Goal: Information Seeking & Learning: Learn about a topic

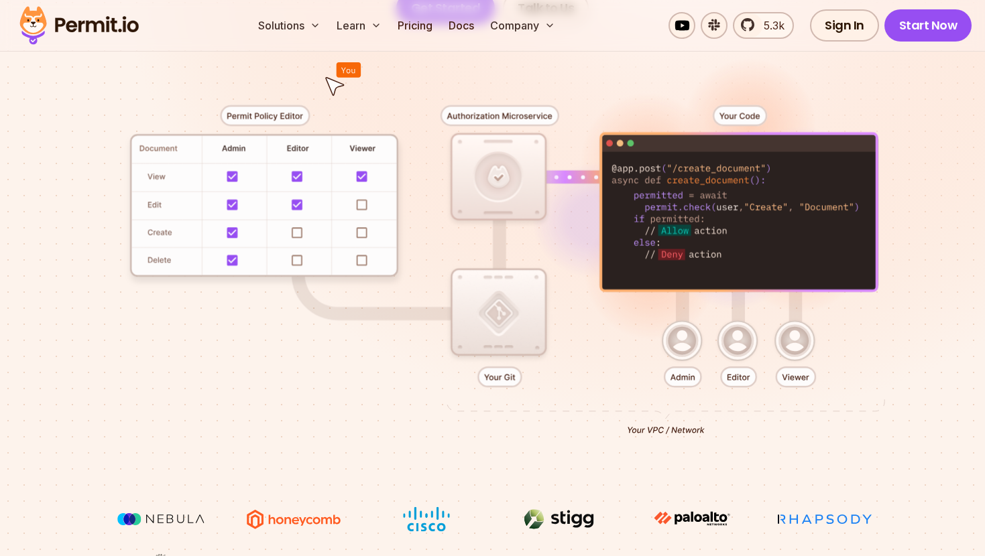
scroll to position [320, 0]
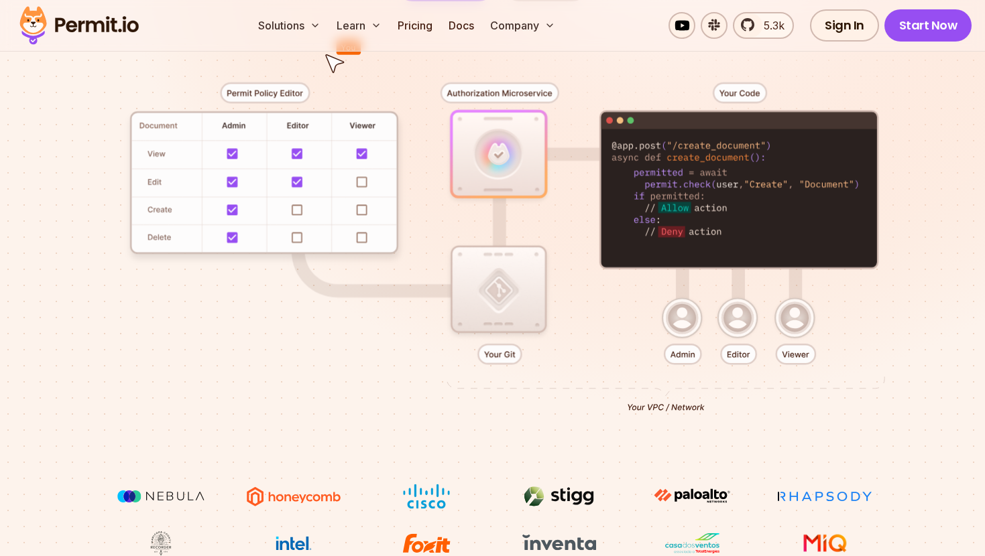
drag, startPoint x: 691, startPoint y: 357, endPoint x: 797, endPoint y: 409, distance: 118.1
click at [796, 409] on div at bounding box center [492, 242] width 921 height 483
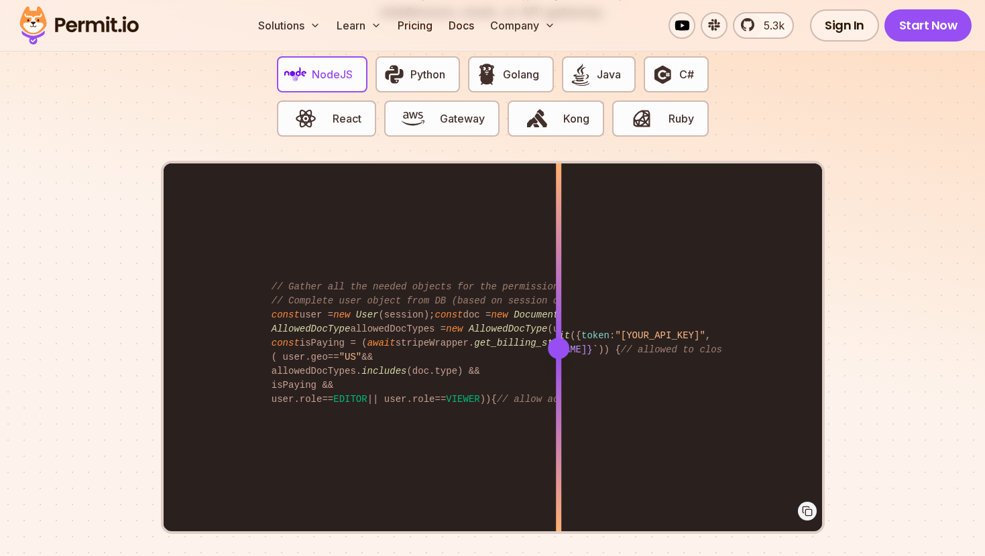
scroll to position [2671, 0]
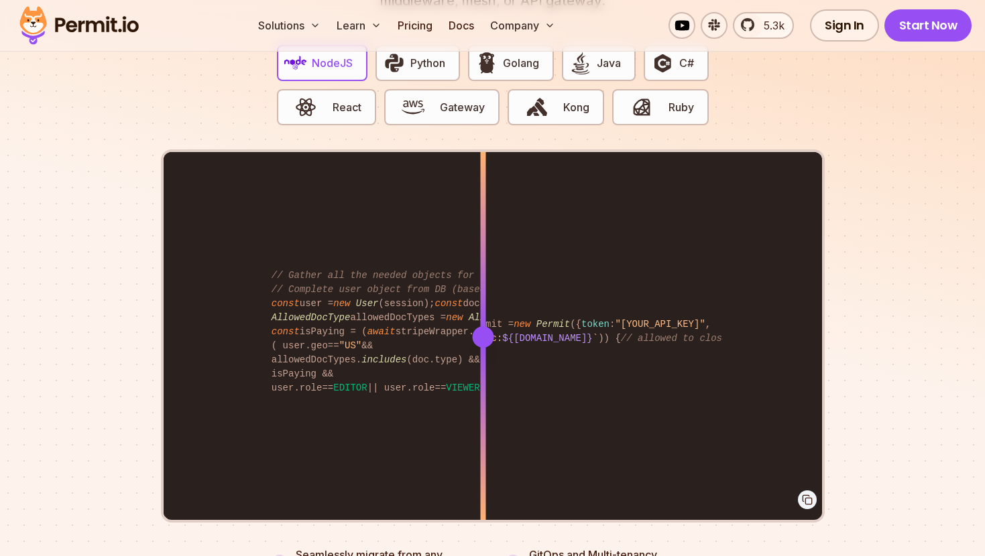
drag, startPoint x: 564, startPoint y: 321, endPoint x: 495, endPoint y: 320, distance: 69.1
click at [493, 327] on div at bounding box center [482, 337] width 21 height 21
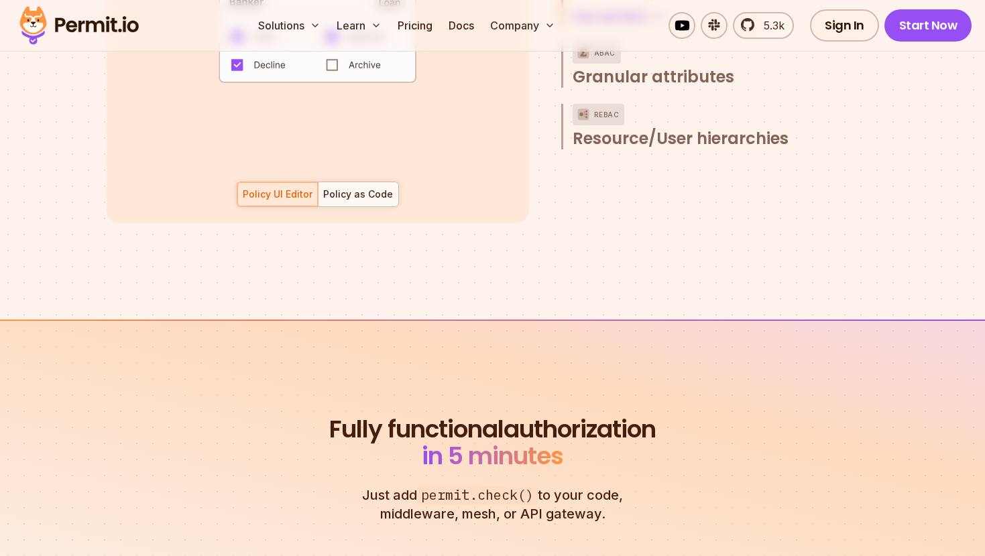
scroll to position [1880, 0]
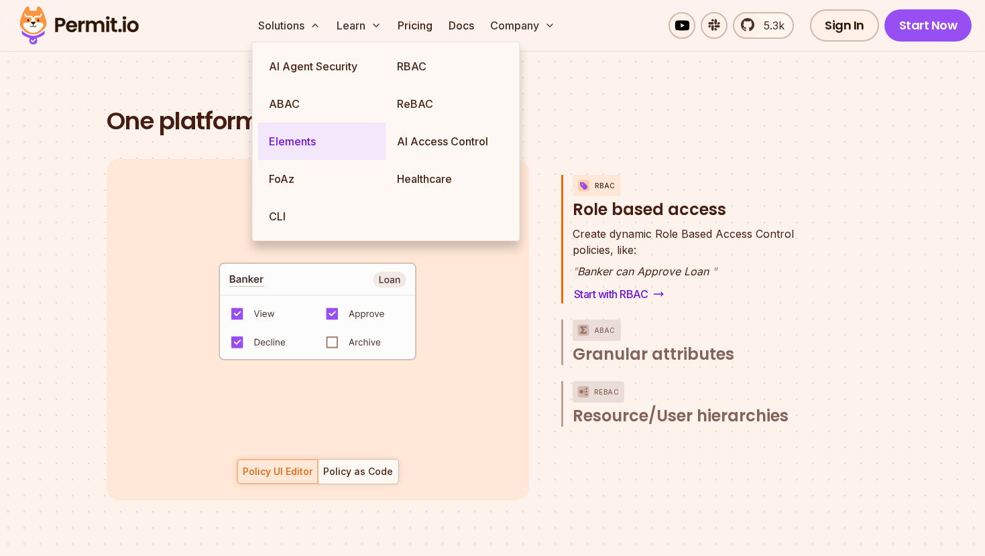
click at [318, 150] on link "Elements" at bounding box center [322, 142] width 128 height 38
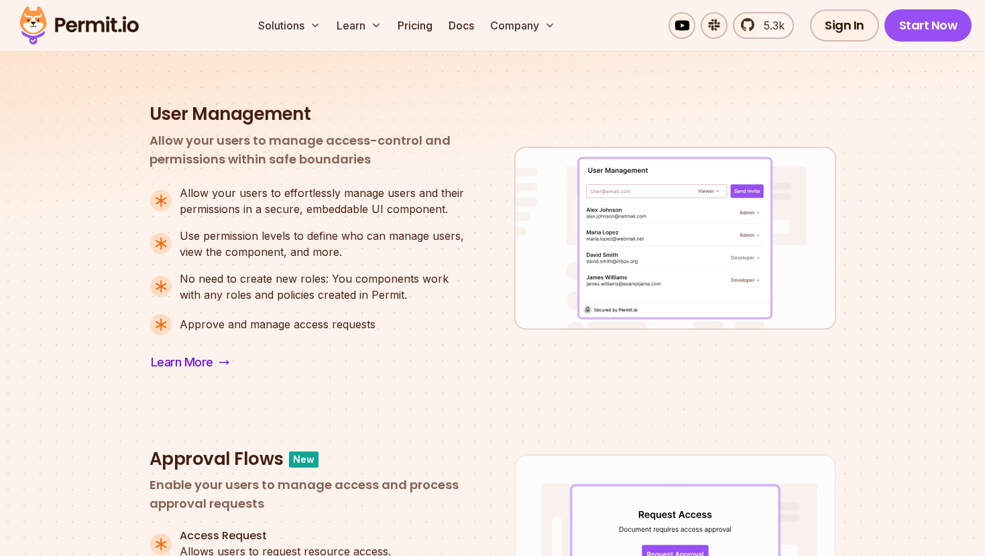
scroll to position [165, 0]
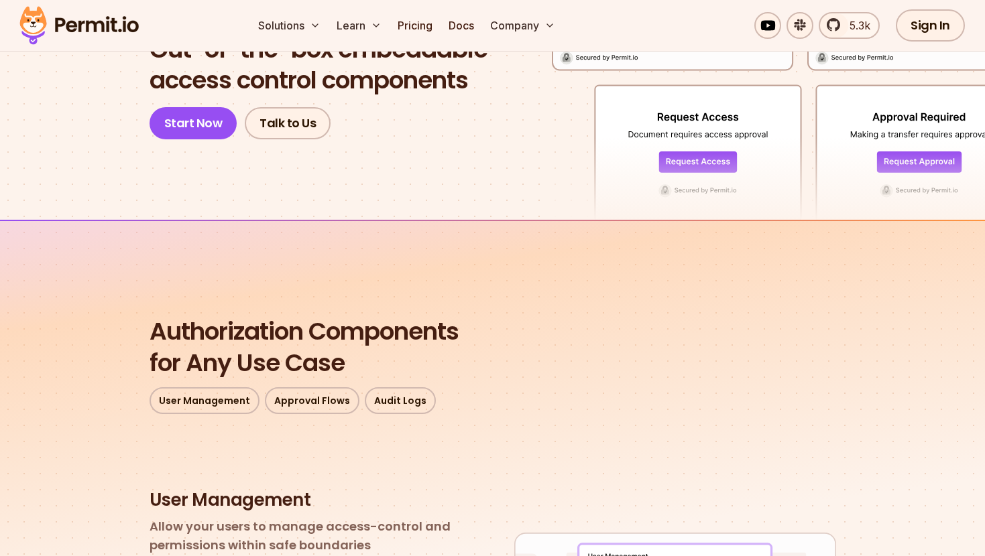
click at [90, 15] on img at bounding box center [78, 26] width 131 height 46
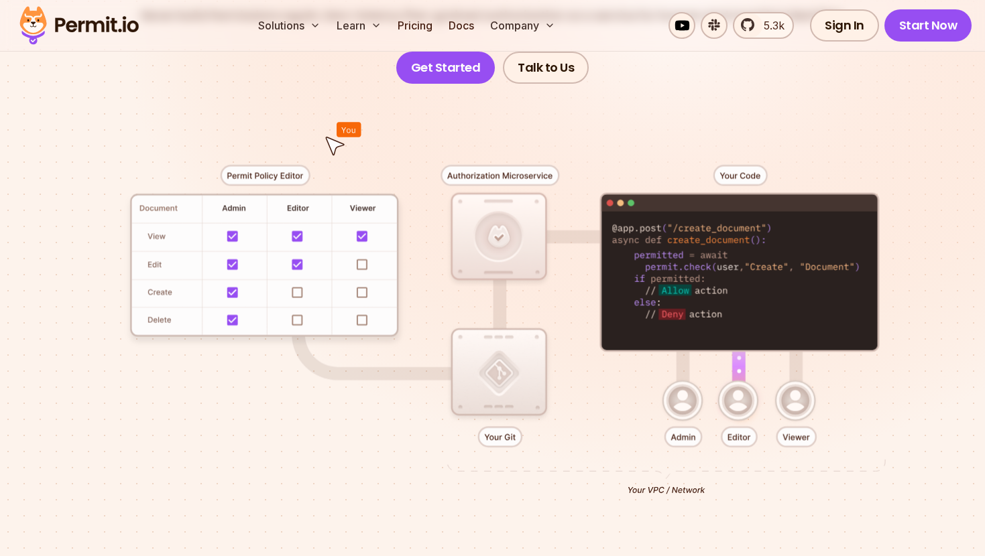
scroll to position [301, 0]
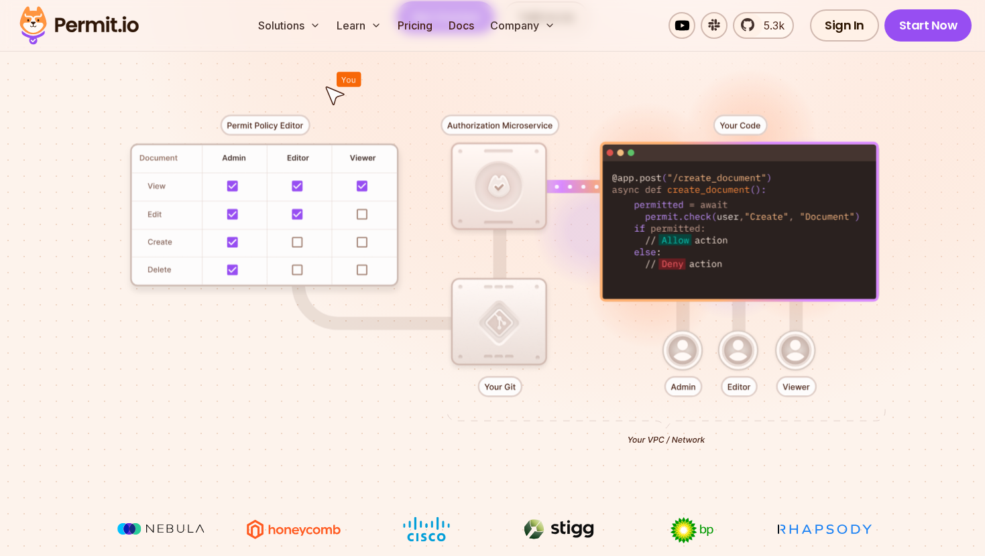
drag, startPoint x: 613, startPoint y: 168, endPoint x: 785, endPoint y: 268, distance: 198.8
click at [785, 268] on div at bounding box center [492, 275] width 921 height 483
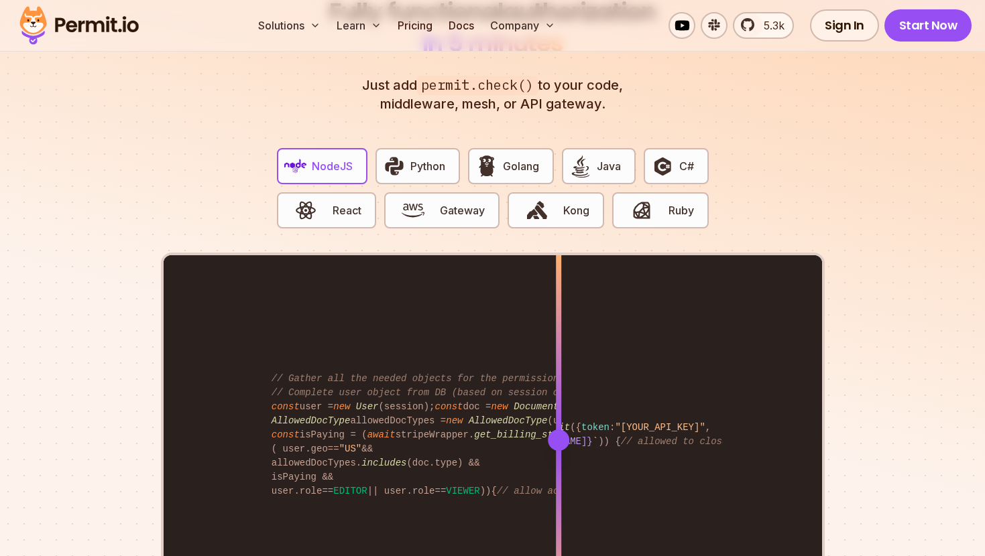
scroll to position [2691, 0]
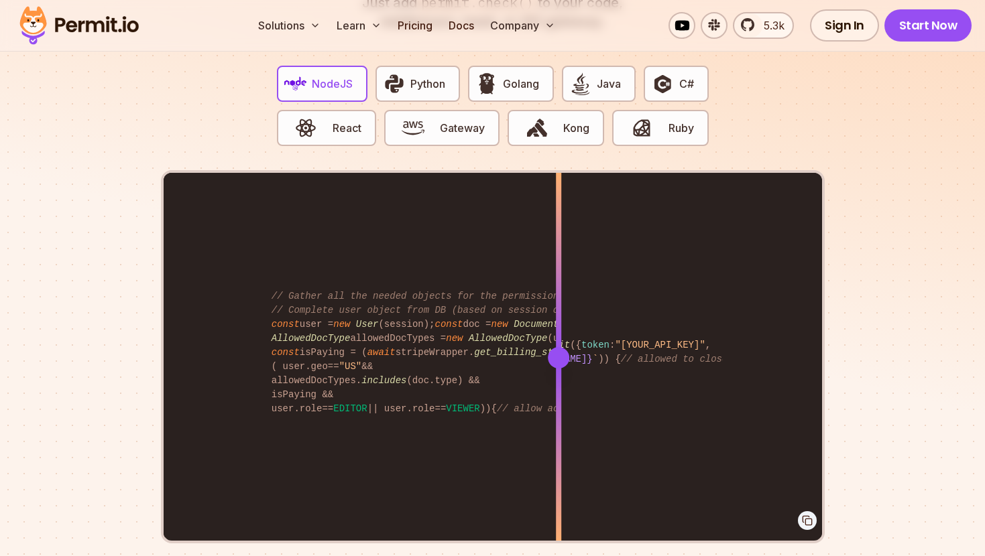
click at [507, 50] on div "Solutions Learn Pricing Docs Company 5.3k Sign In Start Now" at bounding box center [492, 26] width 985 height 52
click at [505, 76] on span "Golang" at bounding box center [521, 84] width 36 height 16
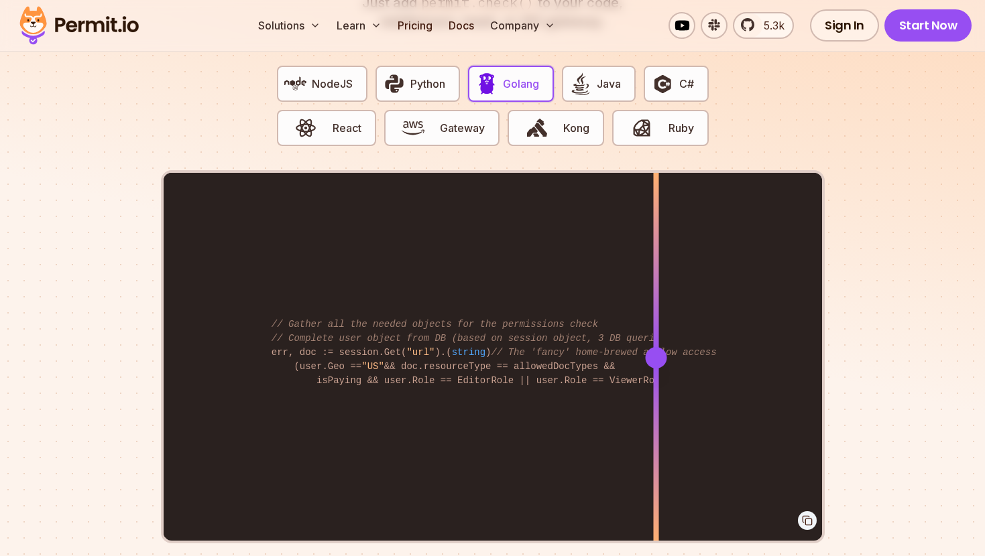
drag, startPoint x: 558, startPoint y: 336, endPoint x: 642, endPoint y: 342, distance: 84.0
click at [645, 347] on div at bounding box center [655, 357] width 21 height 21
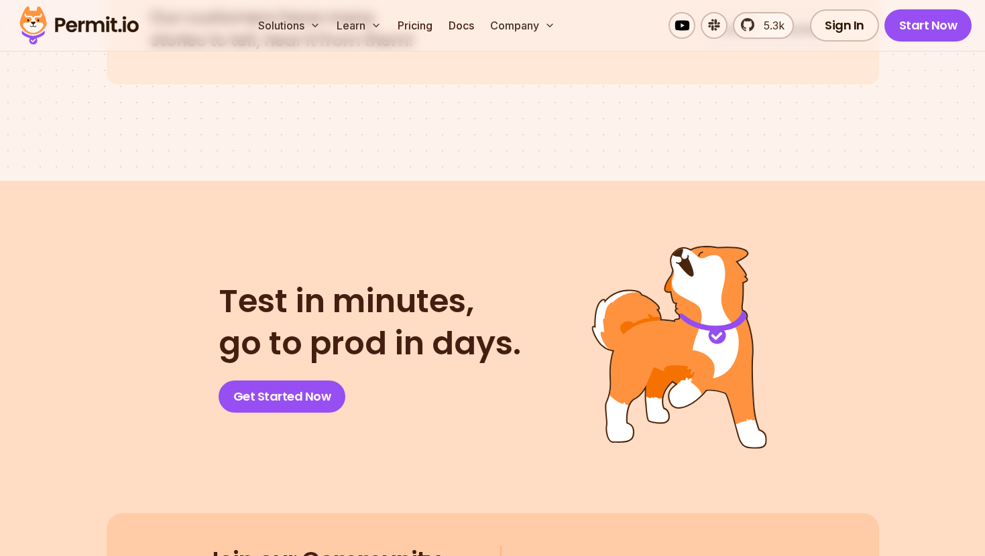
scroll to position [6905, 0]
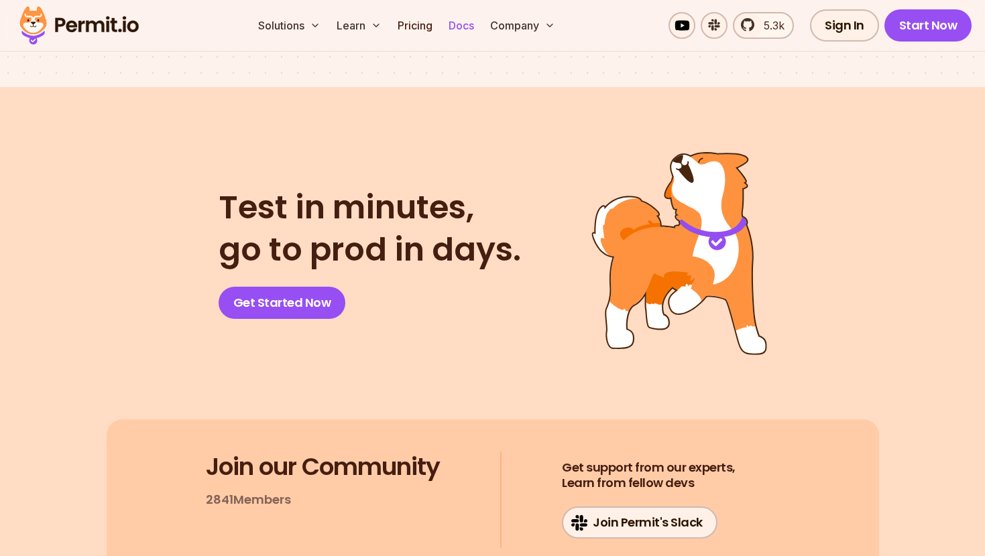
click at [469, 30] on link "Docs" at bounding box center [461, 25] width 36 height 27
